Goal: Find contact information: Find contact information

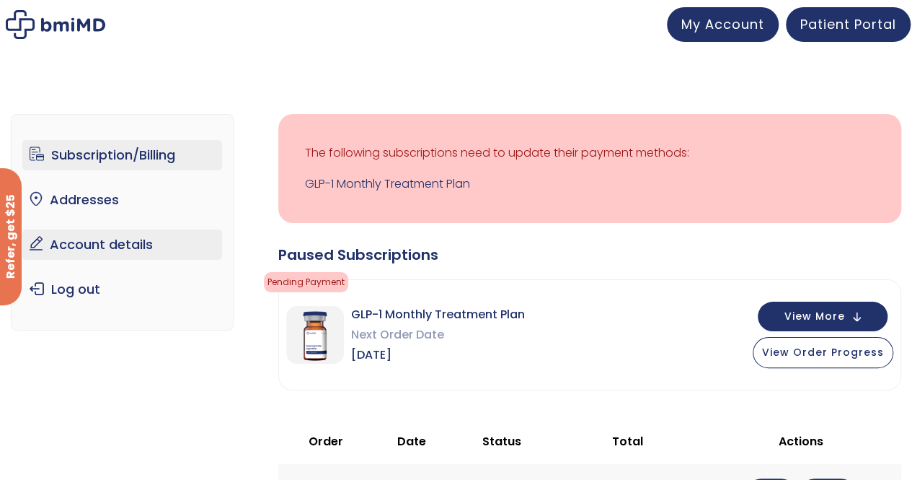
click at [109, 244] on link "Account details" at bounding box center [122, 244] width 200 height 30
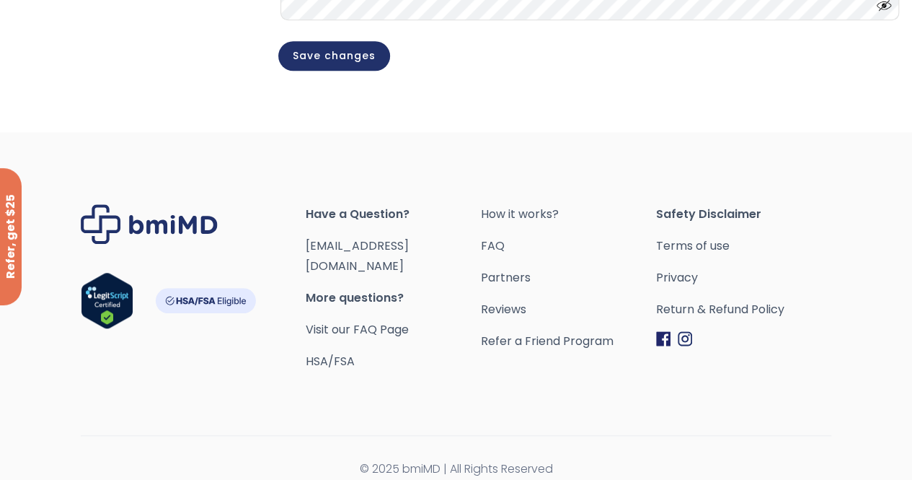
scroll to position [516, 0]
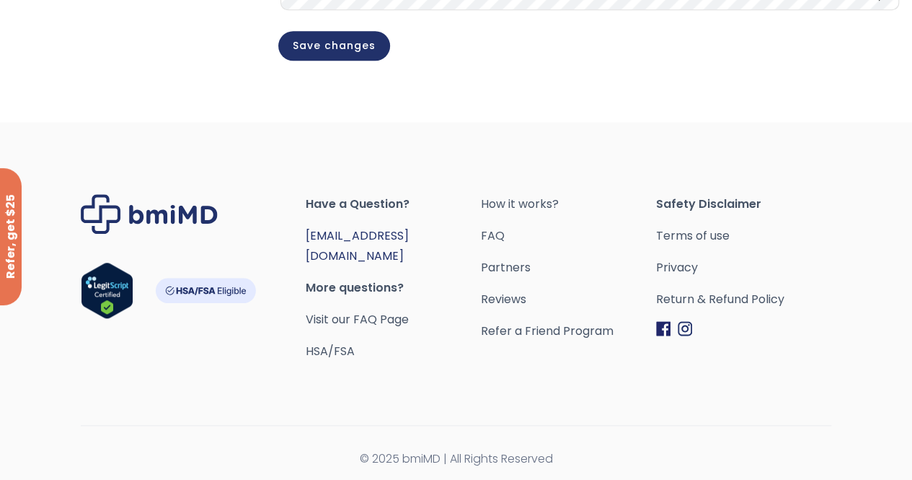
click at [409, 245] on link "[EMAIL_ADDRESS][DOMAIN_NAME]" at bounding box center [357, 245] width 103 height 37
drag, startPoint x: 502, startPoint y: 247, endPoint x: 381, endPoint y: 255, distance: 121.4
click at [381, 255] on span "[EMAIL_ADDRESS][DOMAIN_NAME]" at bounding box center [393, 246] width 175 height 40
copy link "[EMAIL_ADDRESS][DOMAIN_NAME]"
